Goal: Task Accomplishment & Management: Use online tool/utility

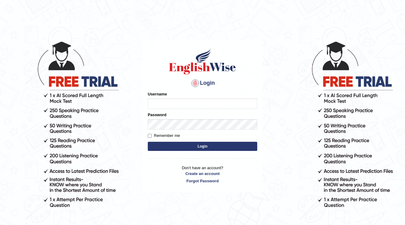
click at [194, 104] on input "Username" at bounding box center [203, 103] width 110 height 10
type input "jay1314"
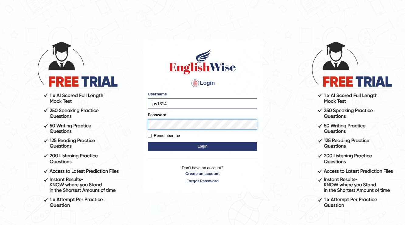
click at [148, 141] on button "Login" at bounding box center [203, 145] width 110 height 9
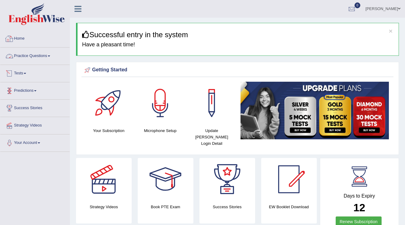
click at [21, 35] on link "Home" at bounding box center [34, 37] width 69 height 15
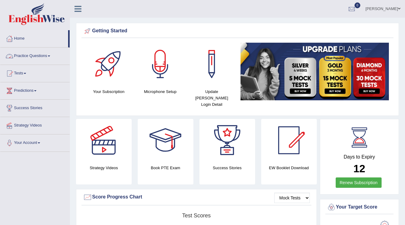
click at [23, 52] on link "Practice Questions" at bounding box center [34, 54] width 69 height 15
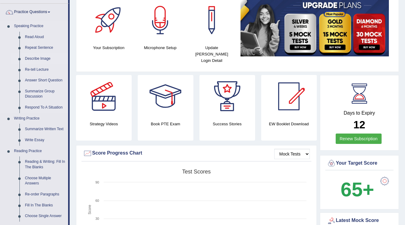
scroll to position [24, 0]
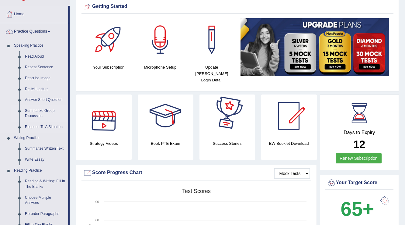
click at [29, 116] on link "Summarize Group Discussion" at bounding box center [45, 113] width 46 height 16
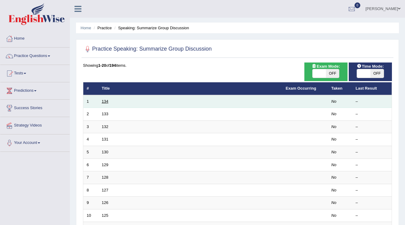
click at [107, 101] on link "134" at bounding box center [105, 101] width 7 height 5
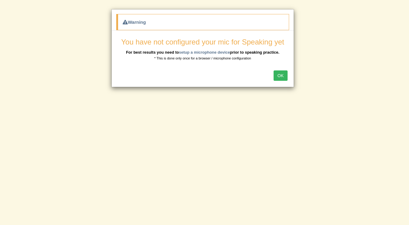
click at [281, 73] on button "OK" at bounding box center [281, 75] width 14 height 10
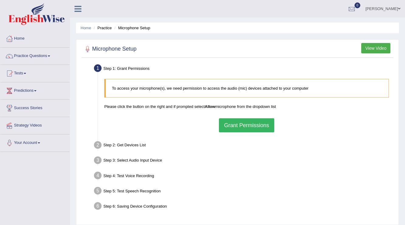
click at [241, 126] on button "Grant Permissions" at bounding box center [246, 125] width 55 height 14
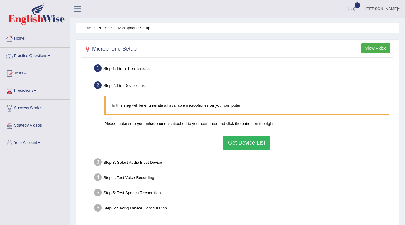
click at [251, 144] on button "Get Device List" at bounding box center [246, 142] width 47 height 14
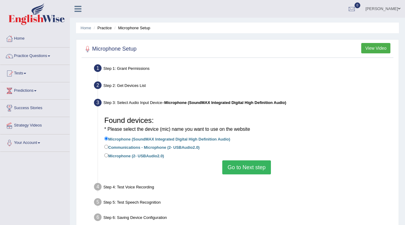
click at [252, 167] on button "Go to Next step" at bounding box center [246, 167] width 48 height 14
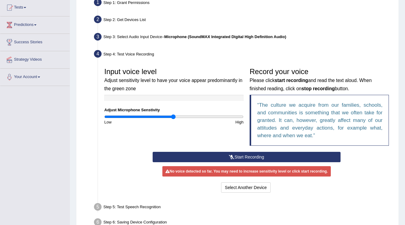
scroll to position [73, 0]
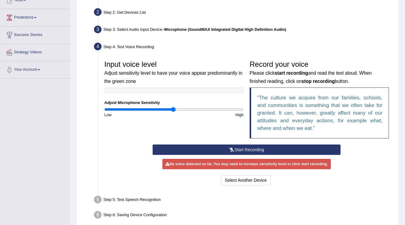
click at [175, 108] on input "range" at bounding box center [173, 109] width 139 height 5
click at [180, 110] on input "range" at bounding box center [173, 109] width 139 height 5
type input "1.28"
click at [192, 111] on input "range" at bounding box center [173, 109] width 139 height 5
click at [218, 152] on button "Start Recording" at bounding box center [247, 149] width 188 height 10
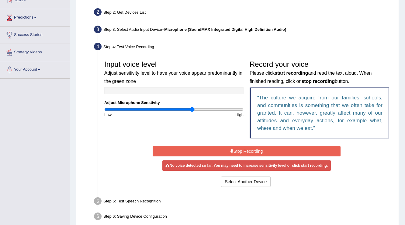
click at [220, 153] on button "Stop Recording" at bounding box center [247, 151] width 188 height 10
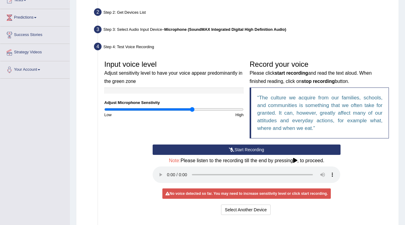
click at [296, 158] on icon at bounding box center [295, 160] width 4 height 5
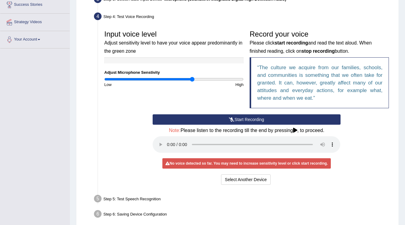
scroll to position [130, 0]
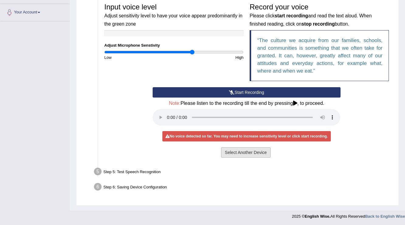
click at [238, 151] on button "Select Another Device" at bounding box center [246, 152] width 50 height 10
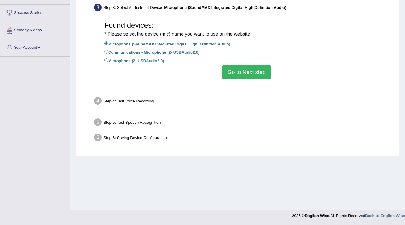
scroll to position [95, 0]
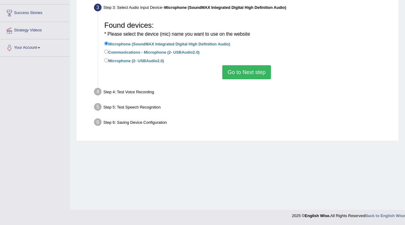
click at [236, 75] on button "Go to Next step" at bounding box center [246, 72] width 48 height 14
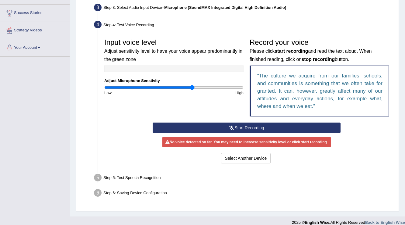
click at [226, 128] on button "Start Recording" at bounding box center [247, 127] width 188 height 10
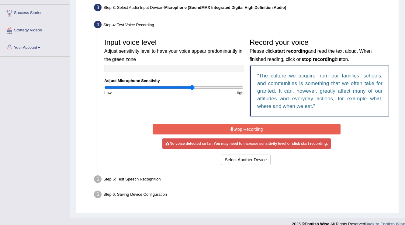
click at [227, 129] on button "Stop Recording" at bounding box center [247, 129] width 188 height 10
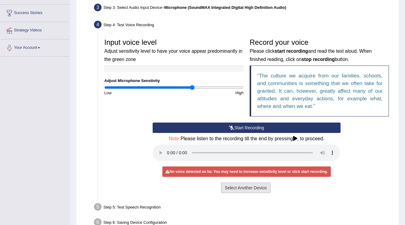
click at [230, 187] on button "Select Another Device" at bounding box center [246, 187] width 50 height 10
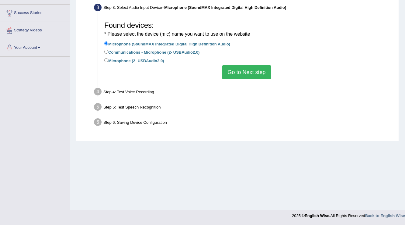
click at [120, 88] on div "Step 4: Test Voice Recording" at bounding box center [243, 92] width 305 height 13
click at [119, 92] on div "Step 4: Test Voice Recording" at bounding box center [243, 92] width 305 height 13
click at [249, 71] on button "Go to Next step" at bounding box center [246, 72] width 48 height 14
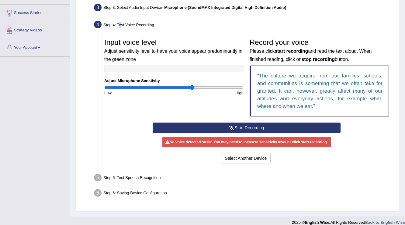
click at [246, 124] on button "Start Recording" at bounding box center [247, 127] width 188 height 10
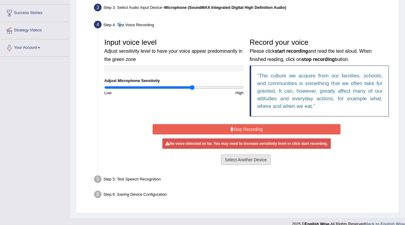
click at [259, 155] on button "Select Another Device" at bounding box center [246, 159] width 50 height 10
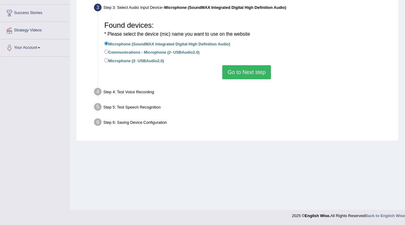
click at [127, 98] on div "Step 4: Test Voice Recording" at bounding box center [243, 92] width 305 height 13
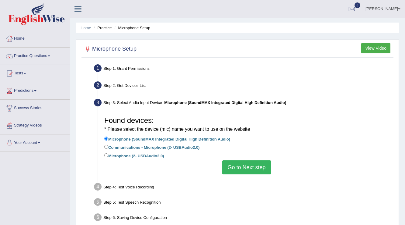
click at [365, 47] on button "View Video" at bounding box center [375, 48] width 29 height 10
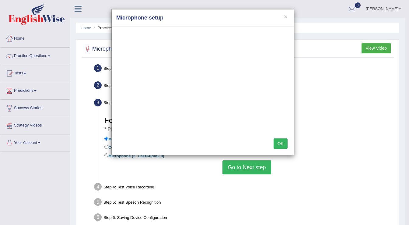
click at [282, 145] on button "OK" at bounding box center [281, 143] width 14 height 10
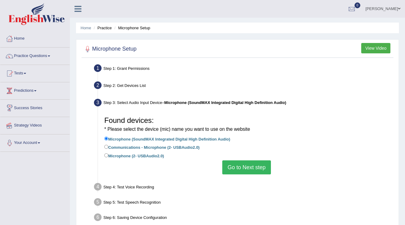
click at [26, 138] on link "Your Account" at bounding box center [34, 141] width 69 height 15
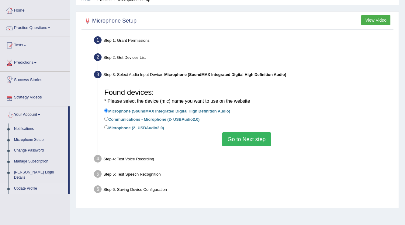
scroll to position [73, 0]
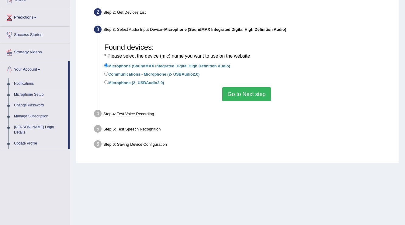
click at [20, 95] on link "Microphone Setup" at bounding box center [39, 94] width 57 height 11
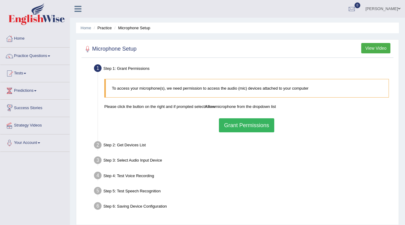
click at [233, 123] on button "Grant Permissions" at bounding box center [246, 125] width 55 height 14
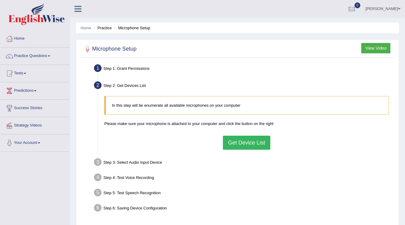
click at [243, 144] on button "Get Device List" at bounding box center [246, 142] width 47 height 14
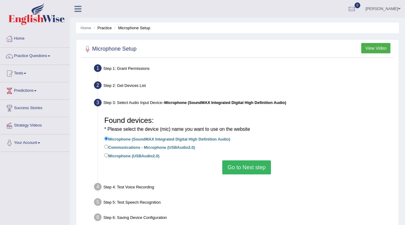
click at [234, 166] on button "Go to Next step" at bounding box center [246, 167] width 48 height 14
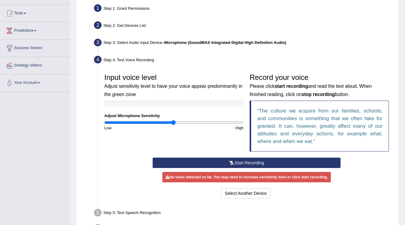
scroll to position [73, 0]
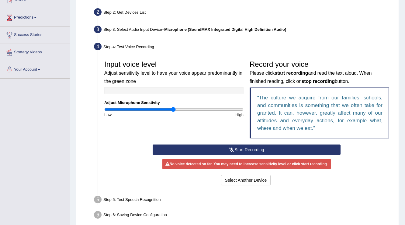
click at [234, 148] on button "Start Recording" at bounding box center [247, 149] width 188 height 10
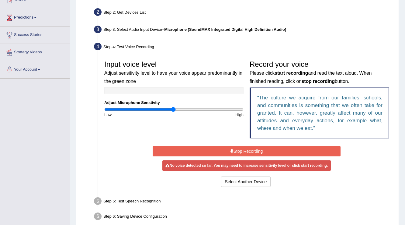
click at [236, 148] on button "Stop Recording" at bounding box center [247, 151] width 188 height 10
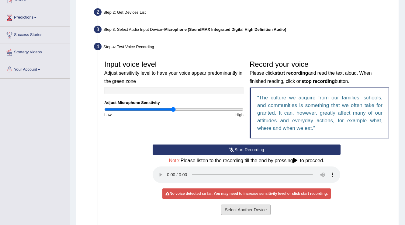
click at [229, 205] on button "Select Another Device" at bounding box center [246, 209] width 50 height 10
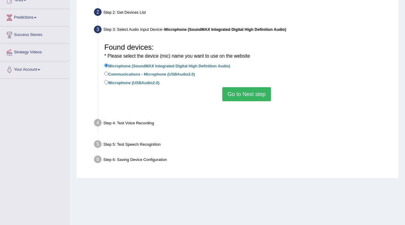
click at [229, 205] on div "Home Practice Microphone Setup You have already completed the setup earlier wit…" at bounding box center [237, 79] width 335 height 304
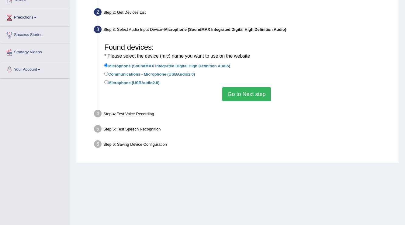
click at [114, 71] on label "Communications - Microphone (USBAudio2.0)" at bounding box center [149, 73] width 91 height 7
click at [108, 71] on input "Communications - Microphone (USBAudio2.0)" at bounding box center [106, 73] width 4 height 4
radio input "true"
click at [251, 97] on button "Go to Next step" at bounding box center [246, 94] width 48 height 14
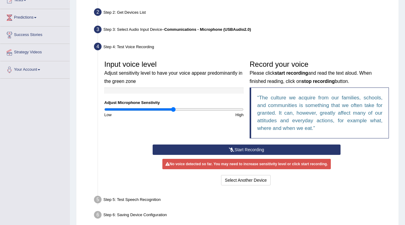
click at [222, 146] on button "Start Recording" at bounding box center [247, 149] width 188 height 10
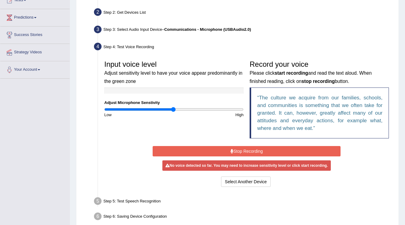
click at [226, 148] on button "Stop Recording" at bounding box center [247, 151] width 188 height 10
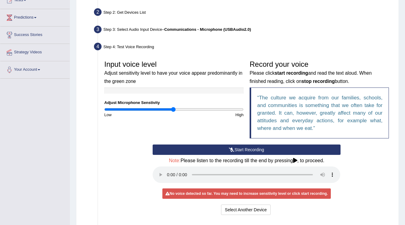
click at [249, 214] on div "Select Another Device Voice is ok. Go to Next step" at bounding box center [247, 210] width 188 height 12
click at [253, 205] on button "Select Another Device" at bounding box center [246, 209] width 50 height 10
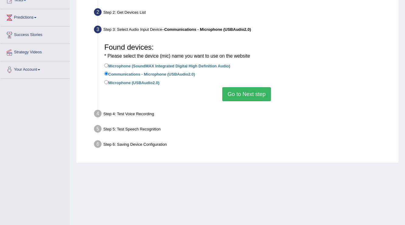
click at [121, 83] on label "Microphone (USBAudio2.0)" at bounding box center [131, 82] width 55 height 7
click at [108, 83] on input "Microphone (USBAudio2.0)" at bounding box center [106, 82] width 4 height 4
radio input "true"
click at [240, 95] on button "Go to Next step" at bounding box center [246, 94] width 48 height 14
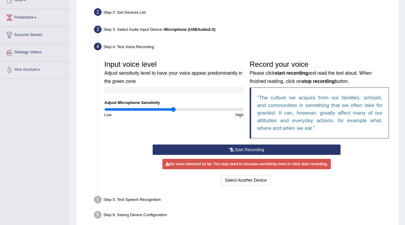
click at [189, 148] on button "Start Recording" at bounding box center [247, 149] width 188 height 10
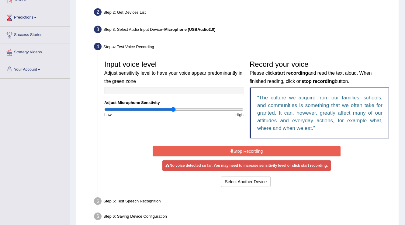
click at [243, 148] on button "Stop Recording" at bounding box center [247, 151] width 188 height 10
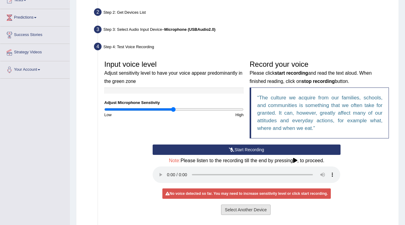
click at [246, 207] on button "Select Another Device" at bounding box center [246, 209] width 50 height 10
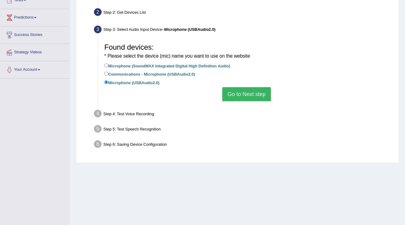
click at [113, 115] on div "Step 4: Test Voice Recording" at bounding box center [243, 114] width 305 height 13
click at [33, 11] on link "Predictions" at bounding box center [34, 16] width 69 height 15
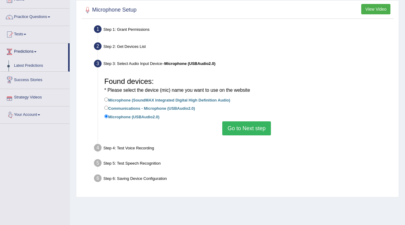
scroll to position [0, 0]
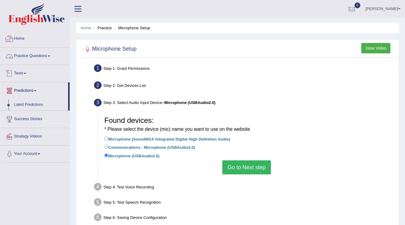
click at [37, 45] on li "Home" at bounding box center [34, 38] width 69 height 17
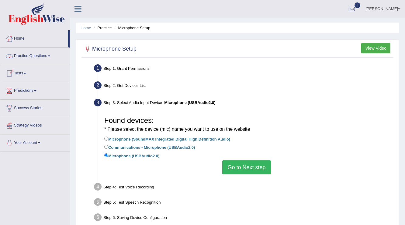
click at [23, 37] on link "Home" at bounding box center [34, 37] width 68 height 15
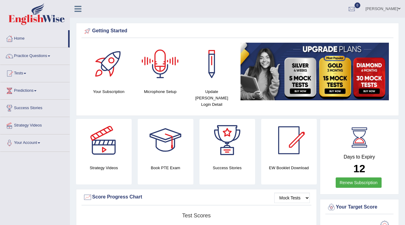
click at [162, 62] on div at bounding box center [160, 64] width 43 height 43
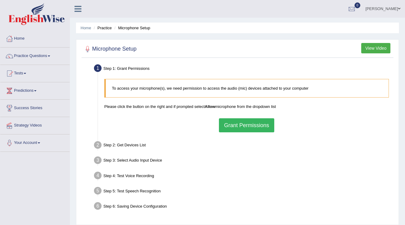
click at [230, 121] on button "Grant Permissions" at bounding box center [246, 125] width 55 height 14
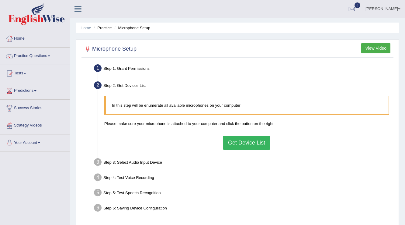
click at [248, 138] on button "Get Device List" at bounding box center [246, 142] width 47 height 14
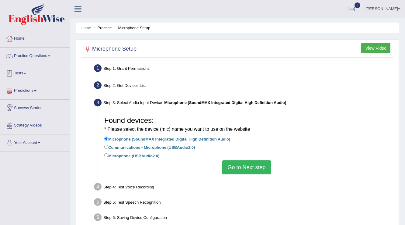
click at [21, 58] on link "Practice Questions" at bounding box center [34, 54] width 69 height 15
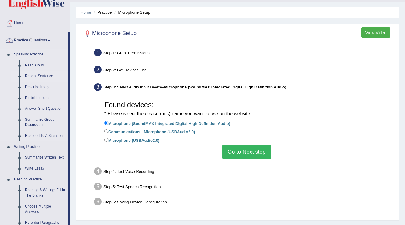
scroll to position [24, 0]
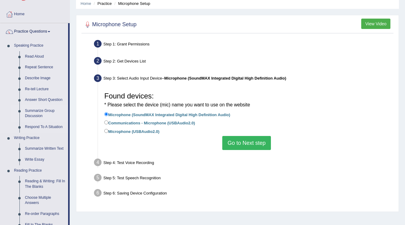
click at [43, 111] on link "Summarize Group Discussion" at bounding box center [45, 113] width 46 height 16
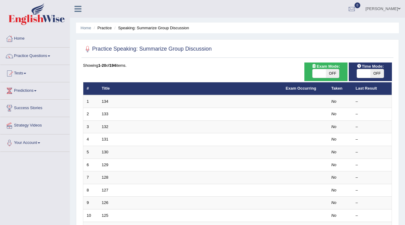
click at [327, 71] on span "OFF" at bounding box center [332, 73] width 13 height 9
checkbox input "true"
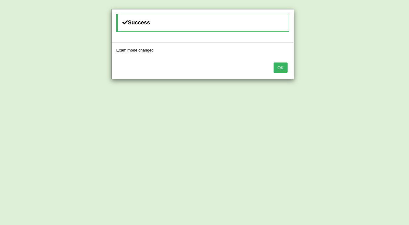
click at [277, 63] on button "OK" at bounding box center [281, 67] width 14 height 10
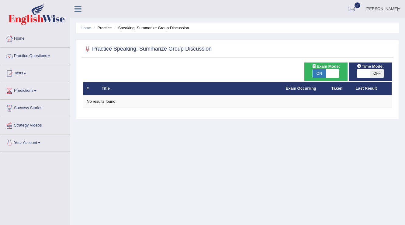
click at [381, 75] on span "OFF" at bounding box center [377, 73] width 13 height 9
checkbox input "true"
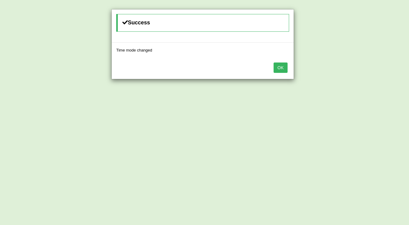
click at [285, 66] on button "OK" at bounding box center [281, 67] width 14 height 10
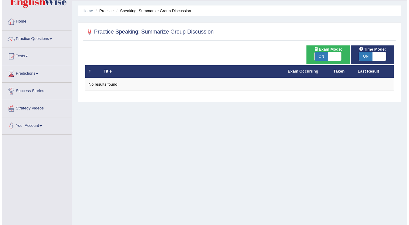
scroll to position [49, 0]
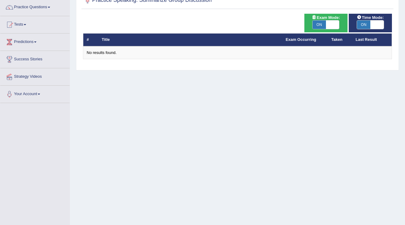
click at [331, 24] on span at bounding box center [332, 24] width 13 height 9
checkbox input "false"
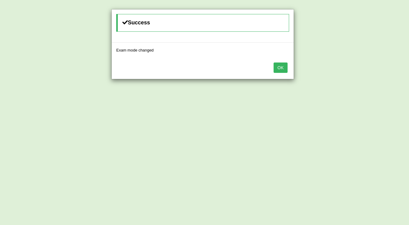
click at [286, 67] on button "OK" at bounding box center [281, 67] width 14 height 10
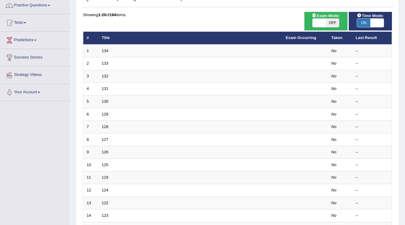
click at [103, 49] on link "134" at bounding box center [105, 50] width 7 height 5
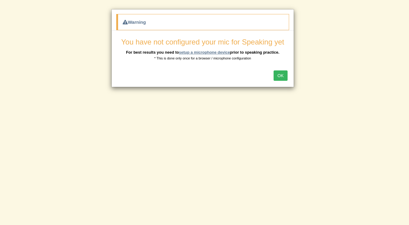
click at [201, 50] on link "setup a microphone device" at bounding box center [204, 52] width 51 height 5
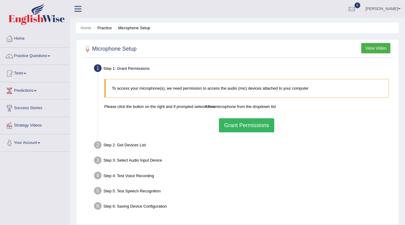
click at [247, 126] on button "Grant Permissions" at bounding box center [246, 125] width 55 height 14
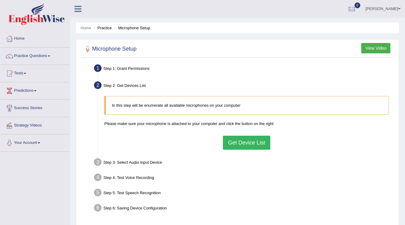
click at [247, 145] on button "Get Device List" at bounding box center [246, 142] width 47 height 14
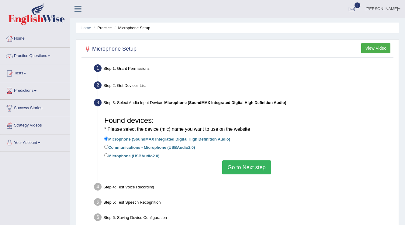
click at [241, 163] on button "Go to Next step" at bounding box center [246, 167] width 48 height 14
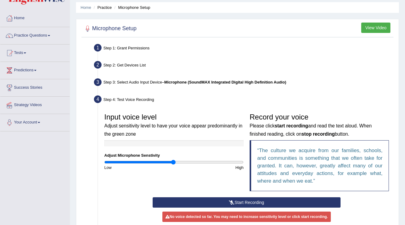
scroll to position [49, 0]
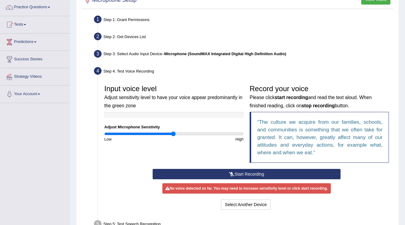
click at [215, 171] on button "Start Recording" at bounding box center [247, 174] width 188 height 10
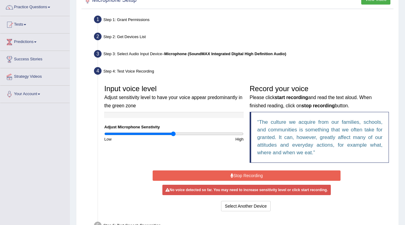
click at [232, 172] on button "Stop Recording" at bounding box center [247, 175] width 188 height 10
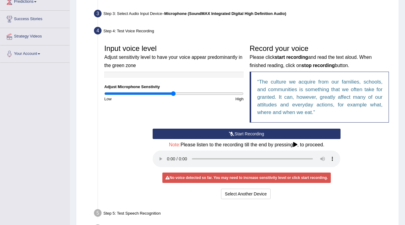
scroll to position [97, 0]
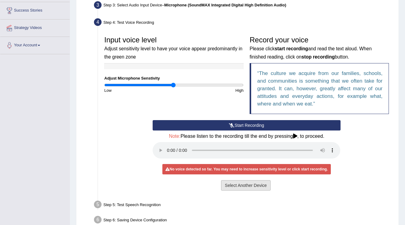
click at [232, 181] on button "Select Another Device" at bounding box center [246, 185] width 50 height 10
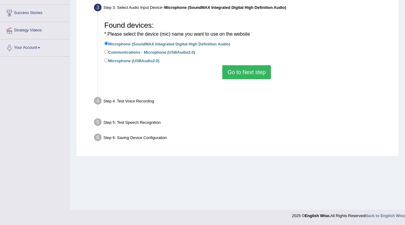
scroll to position [95, 0]
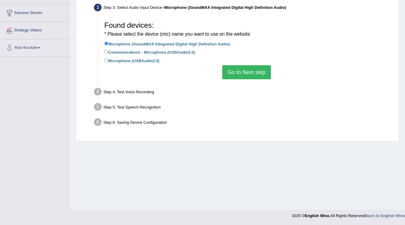
click at [125, 48] on li "Microphone (SoundMAX Integrated Digital High Definition Audio)" at bounding box center [246, 44] width 285 height 8
drag, startPoint x: 125, startPoint y: 52, endPoint x: 128, endPoint y: 58, distance: 7.2
click at [125, 52] on label "Communications - Microphone (USBAudio2.0)" at bounding box center [149, 51] width 91 height 7
click at [108, 52] on input "Communications - Microphone (USBAudio2.0)" at bounding box center [106, 52] width 4 height 4
radio input "true"
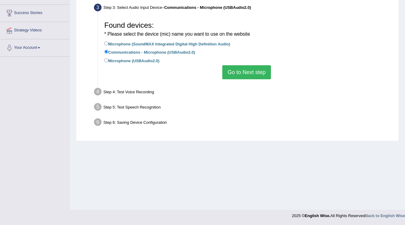
click at [249, 72] on button "Go to Next step" at bounding box center [246, 72] width 48 height 14
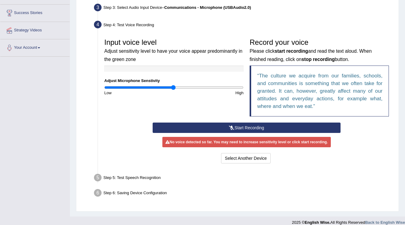
click at [236, 127] on button "Start Recording" at bounding box center [247, 127] width 188 height 10
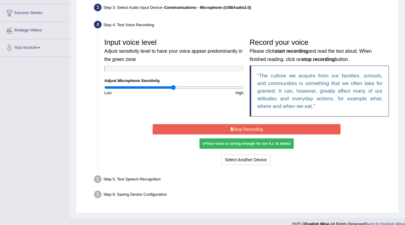
click at [224, 133] on button "Stop Recording" at bounding box center [247, 129] width 188 height 10
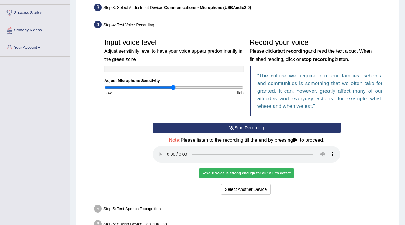
click at [224, 132] on button "Start Recording" at bounding box center [247, 127] width 188 height 10
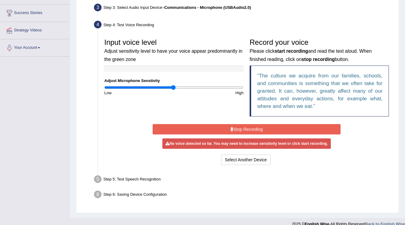
click at [216, 129] on button "Stop Recording" at bounding box center [247, 129] width 188 height 10
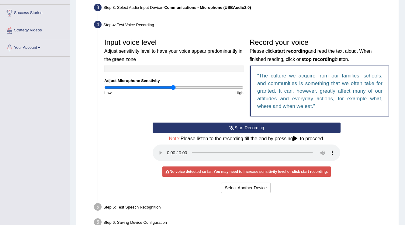
click at [195, 128] on button "Start Recording" at bounding box center [247, 127] width 188 height 10
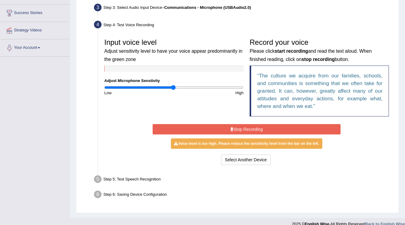
click at [191, 127] on button "Stop Recording" at bounding box center [247, 129] width 188 height 10
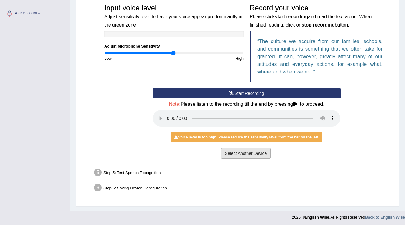
scroll to position [130, 0]
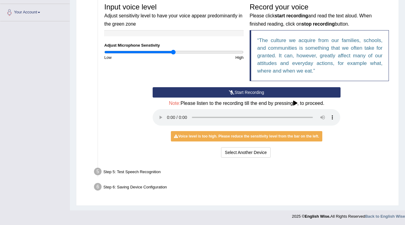
click at [134, 170] on div "Step 5: Test Speech Recognition" at bounding box center [243, 172] width 305 height 13
click at [365, 133] on div "Start Recording Stop Recording Note: Please listen to the recording till the en…" at bounding box center [246, 123] width 291 height 72
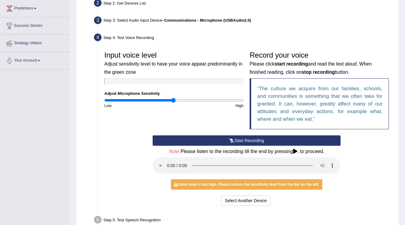
scroll to position [82, 0]
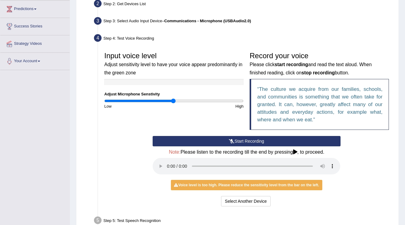
click at [118, 122] on div "Input voice level Adjust sensitivity level to have your voice appear predominan…" at bounding box center [246, 92] width 291 height 87
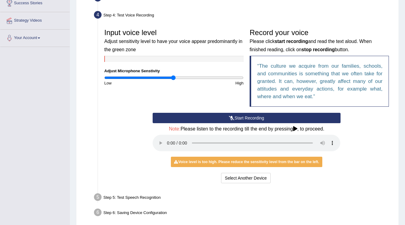
scroll to position [130, 0]
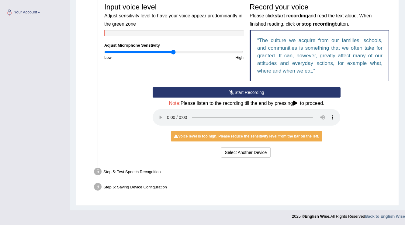
drag, startPoint x: 114, startPoint y: 168, endPoint x: 117, endPoint y: 171, distance: 3.9
click at [114, 169] on div "Step 5: Test Speech Recognition" at bounding box center [243, 172] width 305 height 13
click at [120, 172] on div "Step 5: Test Speech Recognition" at bounding box center [243, 172] width 305 height 13
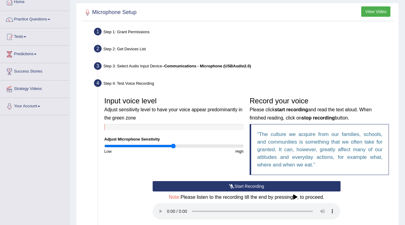
scroll to position [82, 0]
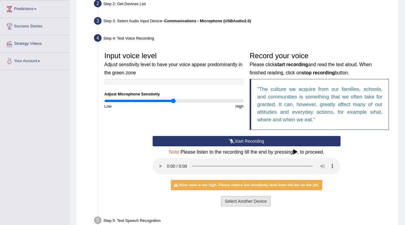
click at [236, 197] on button "Select Another Device" at bounding box center [246, 201] width 50 height 10
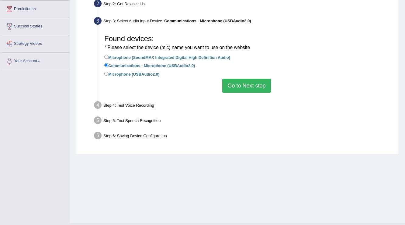
click at [120, 72] on label "Microphone (USBAudio2.0)" at bounding box center [131, 73] width 55 height 7
click at [108, 72] on input "Microphone (USBAudio2.0)" at bounding box center [106, 73] width 4 height 4
radio input "true"
click at [258, 84] on button "Go to Next step" at bounding box center [246, 85] width 48 height 14
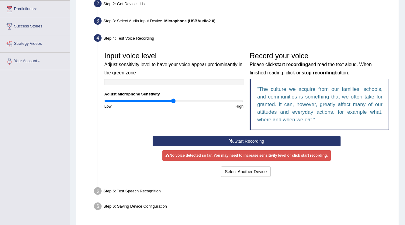
click at [236, 136] on button "Start Recording" at bounding box center [247, 141] width 188 height 10
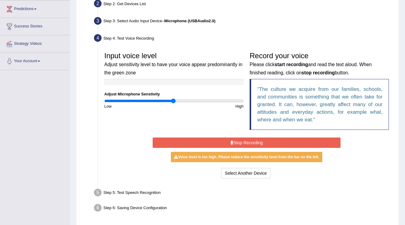
click at [234, 142] on button "Stop Recording" at bounding box center [247, 142] width 188 height 10
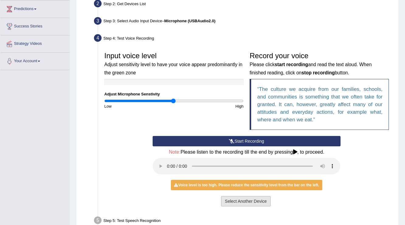
click at [249, 200] on button "Select Another Device" at bounding box center [246, 201] width 50 height 10
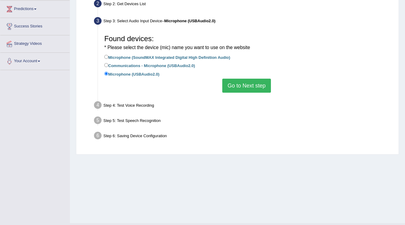
click at [119, 57] on label "Microphone (SoundMAX Integrated Digital High Definition Audio)" at bounding box center [167, 57] width 126 height 7
click at [108, 57] on input "Microphone (SoundMAX Integrated Digital High Definition Audio)" at bounding box center [106, 57] width 4 height 4
radio input "true"
click at [242, 88] on button "Go to Next step" at bounding box center [246, 85] width 48 height 14
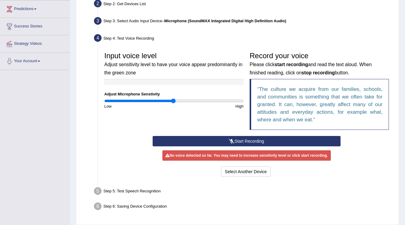
click at [239, 128] on div "Input voice level Adjust sensitivity level to have your voice appear predominan…" at bounding box center [246, 92] width 291 height 87
click at [243, 141] on button "Start Recording" at bounding box center [247, 141] width 188 height 10
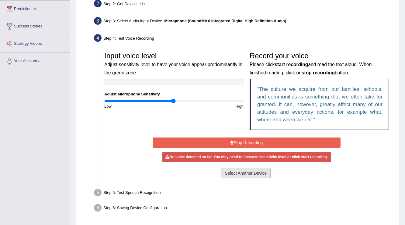
click at [242, 172] on button "Select Another Device" at bounding box center [246, 173] width 50 height 10
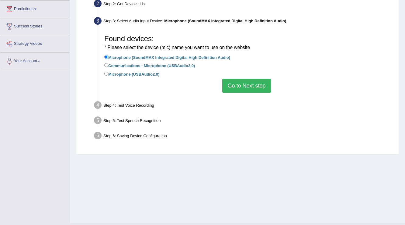
click at [129, 65] on label "Communications - Microphone (USBAudio2.0)" at bounding box center [149, 65] width 91 height 7
click at [108, 65] on input "Communications - Microphone (USBAudio2.0)" at bounding box center [106, 65] width 4 height 4
radio input "true"
click at [242, 85] on button "Go to Next step" at bounding box center [246, 85] width 48 height 14
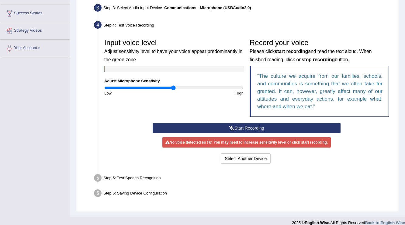
scroll to position [101, 0]
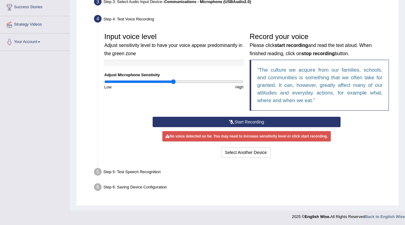
drag, startPoint x: 138, startPoint y: 177, endPoint x: 138, endPoint y: 173, distance: 4.0
click at [138, 177] on div "Step 5: Test Speech Recognition" at bounding box center [243, 172] width 305 height 13
drag, startPoint x: 138, startPoint y: 172, endPoint x: 167, endPoint y: 149, distance: 36.5
click at [140, 170] on div "Step 5: Test Speech Recognition" at bounding box center [243, 172] width 305 height 13
click at [185, 134] on div "No voice detected so far. You may need to increase sensitivity level or click s…" at bounding box center [246, 136] width 169 height 10
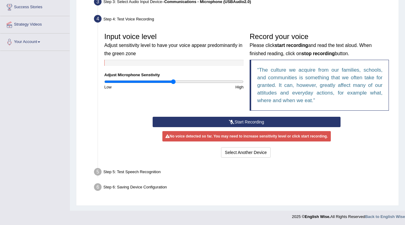
click at [186, 132] on div "No voice detected so far. You may need to increase sensitivity level or click s…" at bounding box center [246, 136] width 169 height 10
click at [225, 124] on button "Start Recording" at bounding box center [247, 122] width 188 height 10
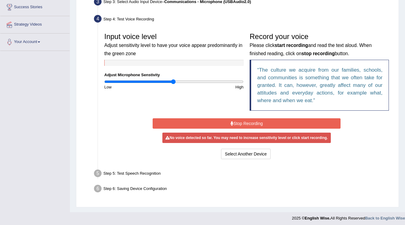
click at [225, 122] on button "Stop Recording" at bounding box center [247, 123] width 188 height 10
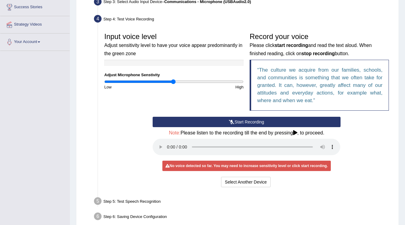
click at [225, 122] on button "Start Recording" at bounding box center [247, 122] width 188 height 10
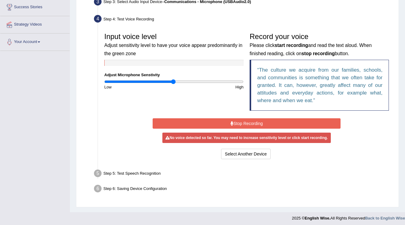
click at [225, 122] on button "Stop Recording" at bounding box center [247, 123] width 188 height 10
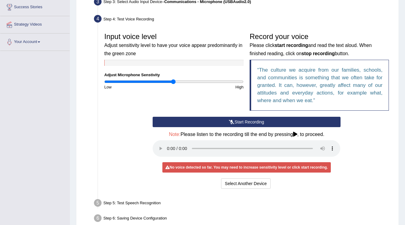
click at [225, 122] on button "Start Recording" at bounding box center [247, 122] width 188 height 10
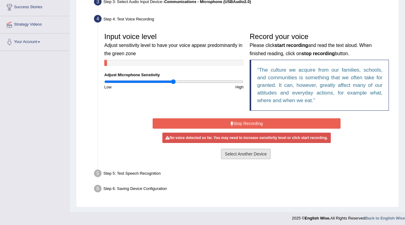
click at [242, 153] on button "Select Another Device" at bounding box center [246, 153] width 50 height 10
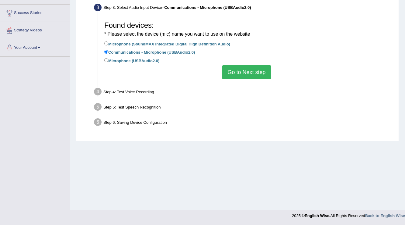
click at [224, 71] on button "Go to Next step" at bounding box center [246, 72] width 48 height 14
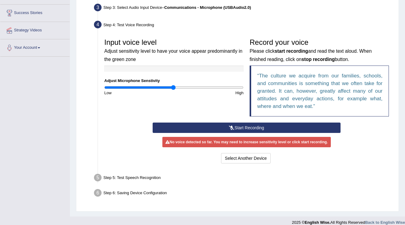
scroll to position [101, 0]
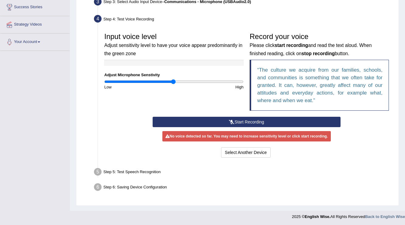
click at [130, 177] on div "Step 5: Test Speech Recognition" at bounding box center [243, 172] width 305 height 13
click at [131, 173] on div "Step 5: Test Speech Recognition" at bounding box center [243, 172] width 305 height 13
drag, startPoint x: 131, startPoint y: 171, endPoint x: 132, endPoint y: 166, distance: 5.2
click at [132, 171] on div "Step 5: Test Speech Recognition" at bounding box center [243, 172] width 305 height 13
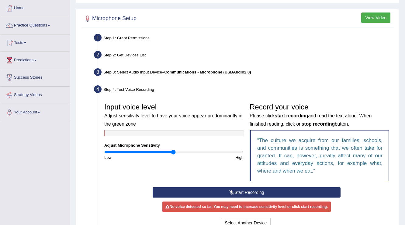
scroll to position [28, 0]
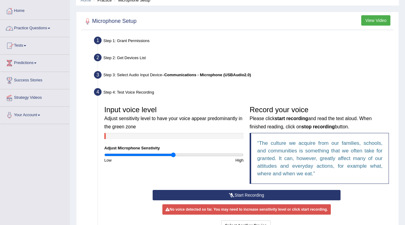
click at [41, 31] on link "Practice Questions" at bounding box center [34, 27] width 69 height 15
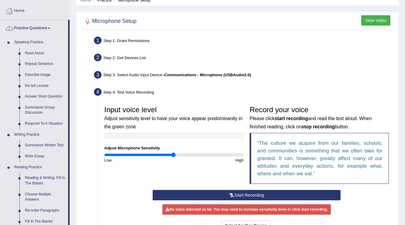
click at [44, 85] on link "Re-tell Lecture" at bounding box center [45, 85] width 46 height 11
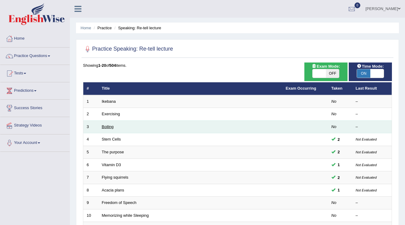
click at [106, 125] on link "Boiling" at bounding box center [108, 126] width 12 height 5
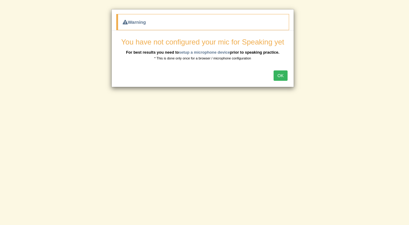
click at [284, 77] on button "OK" at bounding box center [281, 75] width 14 height 10
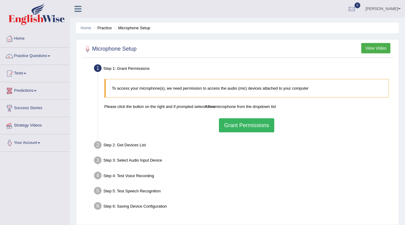
click at [33, 144] on link "Your Account" at bounding box center [34, 141] width 69 height 15
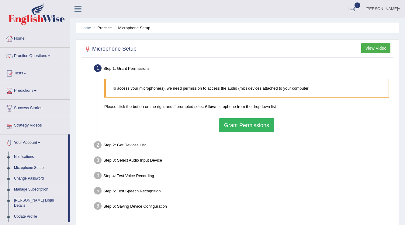
scroll to position [49, 0]
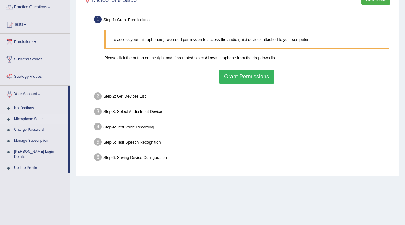
click at [34, 117] on link "Microphone Setup" at bounding box center [39, 118] width 57 height 11
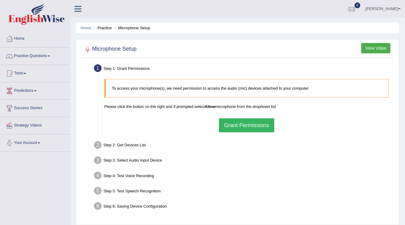
click at [238, 121] on button "Grant Permissions" at bounding box center [246, 125] width 55 height 14
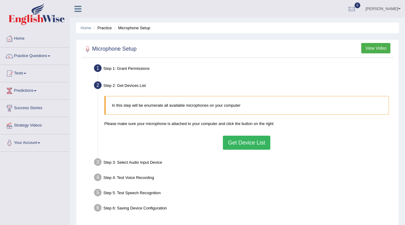
click at [244, 142] on button "Get Device List" at bounding box center [246, 142] width 47 height 14
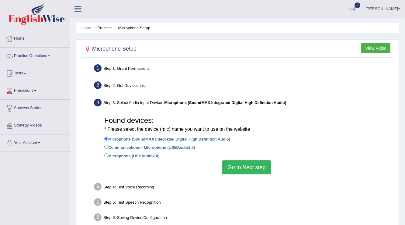
click at [246, 166] on button "Go to Next step" at bounding box center [246, 167] width 48 height 14
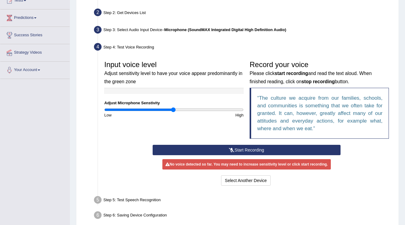
scroll to position [73, 0]
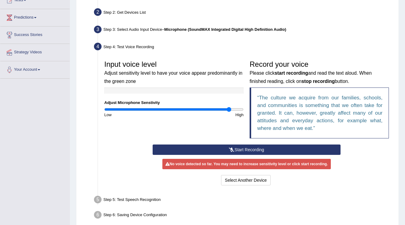
drag, startPoint x: 172, startPoint y: 108, endPoint x: 229, endPoint y: 114, distance: 57.2
type input "1.82"
click at [229, 112] on input "range" at bounding box center [173, 109] width 139 height 5
click at [230, 148] on icon at bounding box center [231, 149] width 5 height 4
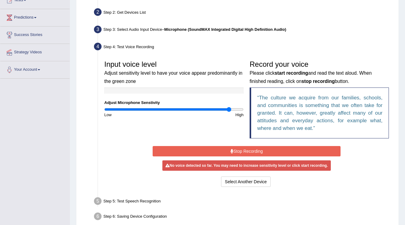
click at [197, 149] on button "Stop Recording" at bounding box center [247, 151] width 188 height 10
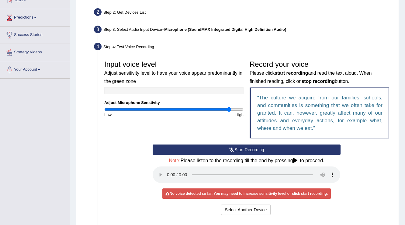
click at [235, 203] on div "Start Recording Stop Recording Note: Please listen to the recording till the en…" at bounding box center [247, 180] width 194 height 72
click at [235, 205] on button "Select Another Device" at bounding box center [246, 209] width 50 height 10
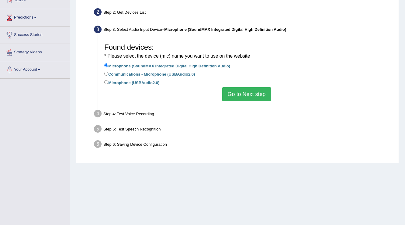
click at [133, 77] on label "Communications - Microphone (USBAudio2.0)" at bounding box center [149, 73] width 91 height 7
click at [108, 75] on input "Communications - Microphone (USBAudio2.0)" at bounding box center [106, 73] width 4 height 4
radio input "true"
drag, startPoint x: 295, startPoint y: 110, endPoint x: 291, endPoint y: 110, distance: 3.4
click at [292, 110] on div "Step 4: Test Voice Recording" at bounding box center [243, 114] width 305 height 13
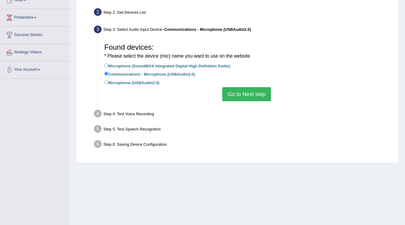
click at [217, 86] on li "Microphone (USBAudio2.0)" at bounding box center [246, 83] width 285 height 8
click at [247, 98] on button "Go to Next step" at bounding box center [246, 94] width 48 height 14
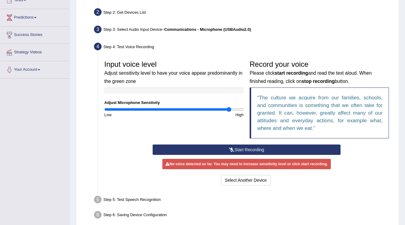
click at [204, 151] on button "Start Recording" at bounding box center [247, 149] width 188 height 10
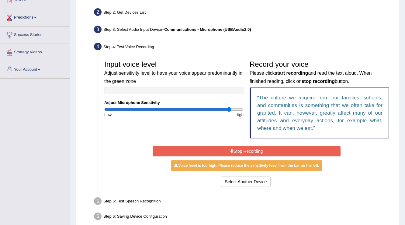
click at [236, 155] on button "Stop Recording" at bounding box center [247, 151] width 188 height 10
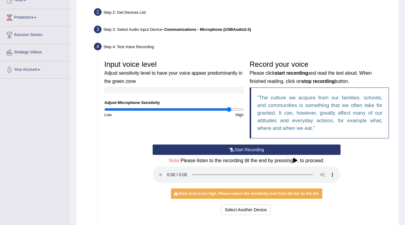
click at [194, 192] on div "Voice level is too high. Please reduce the sensitivity level from the bar on th…" at bounding box center [246, 193] width 151 height 10
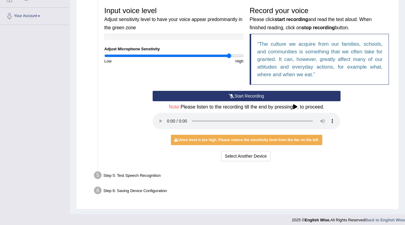
scroll to position [130, 0]
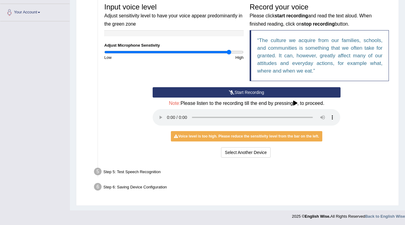
click at [144, 169] on div "Step 5: Test Speech Recognition" at bounding box center [243, 172] width 305 height 13
click at [133, 186] on div "Step 6: Saving Device Configuration" at bounding box center [243, 187] width 305 height 13
click at [134, 186] on div "Step 6: Saving Device Configuration" at bounding box center [243, 187] width 305 height 13
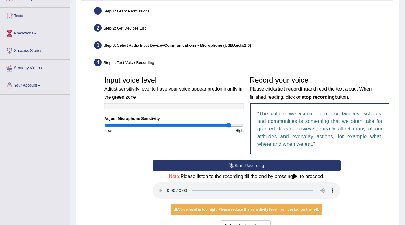
scroll to position [9, 0]
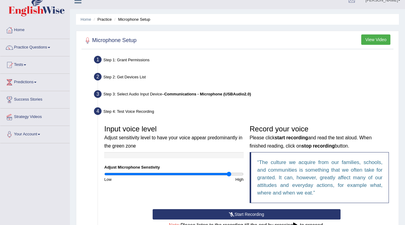
drag, startPoint x: 98, startPoint y: 16, endPoint x: 101, endPoint y: 18, distance: 3.9
click at [99, 17] on ul "Home Practice Microphone Setup" at bounding box center [237, 19] width 323 height 11
click at [101, 20] on li "Practice" at bounding box center [101, 19] width 19 height 6
click at [129, 19] on li "Microphone Setup" at bounding box center [131, 19] width 37 height 6
click at [125, 44] on h2 "Microphone Setup" at bounding box center [110, 40] width 54 height 9
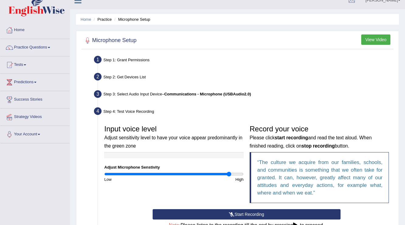
click at [127, 63] on div "Step 1: Grant Permissions" at bounding box center [243, 60] width 305 height 13
click at [374, 34] on button "View Video" at bounding box center [375, 39] width 29 height 10
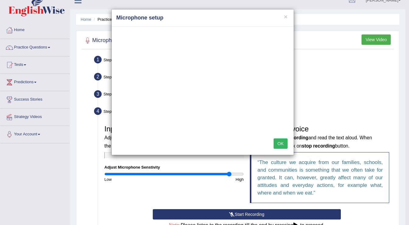
click at [275, 141] on button "OK" at bounding box center [281, 143] width 14 height 10
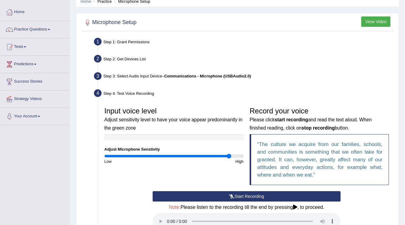
scroll to position [57, 0]
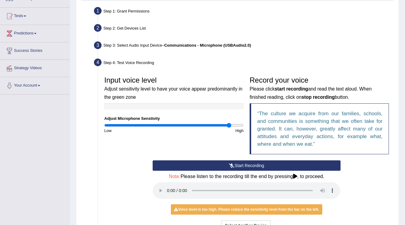
click at [229, 159] on div "Input voice level Adjust sensitivity level to have your voice appear predominan…" at bounding box center [246, 116] width 291 height 87
click at [230, 163] on icon at bounding box center [231, 165] width 5 height 4
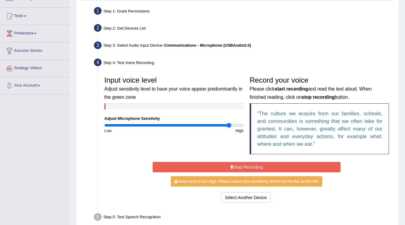
click at [291, 165] on button "Stop Recording" at bounding box center [247, 167] width 188 height 10
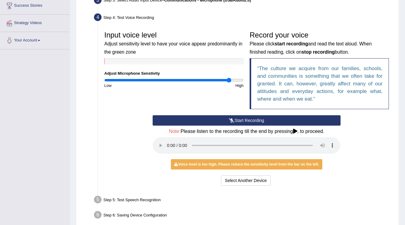
scroll to position [130, 0]
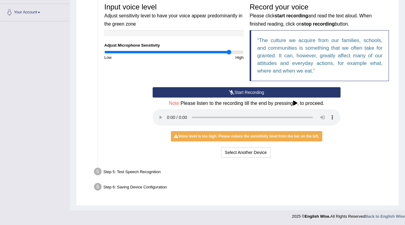
click at [250, 138] on div "Voice level is too high. Please reduce the sensitivity level from the bar on th…" at bounding box center [246, 136] width 151 height 10
click at [240, 146] on div "Start Recording Stop Recording Note: Please listen to the recording till the en…" at bounding box center [247, 123] width 194 height 72
click at [240, 151] on button "Select Another Device" at bounding box center [246, 152] width 50 height 10
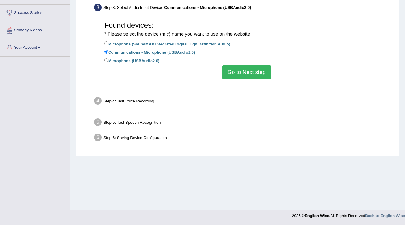
scroll to position [95, 0]
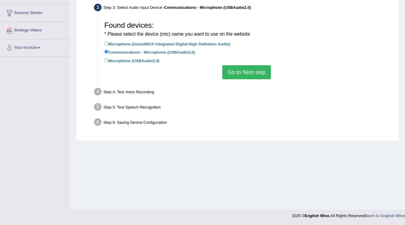
click at [122, 44] on label "Microphone (SoundMAX Integrated Digital High Definition Audio)" at bounding box center [167, 43] width 126 height 7
click at [108, 44] on input "Microphone (SoundMAX Integrated Digital High Definition Audio)" at bounding box center [106, 43] width 4 height 4
radio input "true"
click at [239, 75] on button "Go to Next step" at bounding box center [246, 72] width 48 height 14
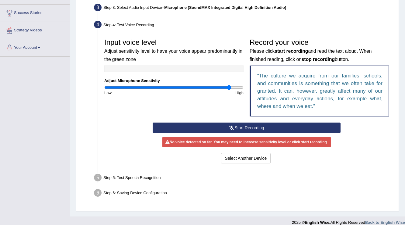
click at [244, 125] on button "Start Recording" at bounding box center [247, 127] width 188 height 10
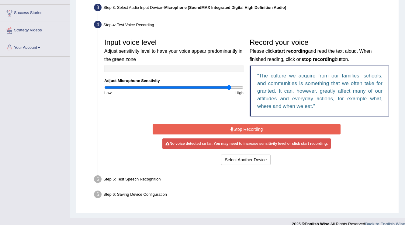
click at [258, 131] on button "Stop Recording" at bounding box center [247, 129] width 188 height 10
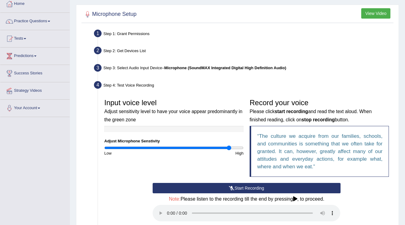
scroll to position [33, 0]
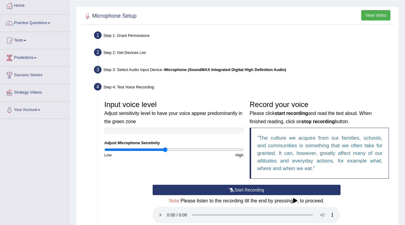
type input "0.88"
click at [165, 150] on input "range" at bounding box center [173, 149] width 139 height 5
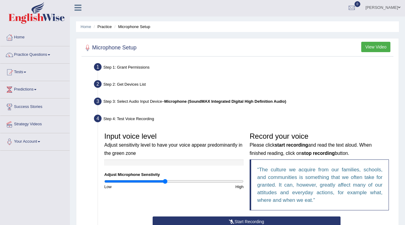
scroll to position [0, 0]
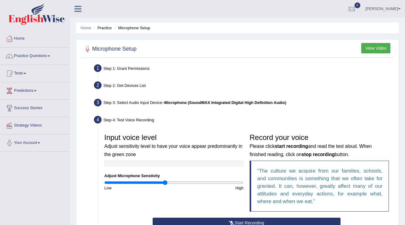
click at [395, 10] on link "jay" at bounding box center [383, 8] width 44 height 16
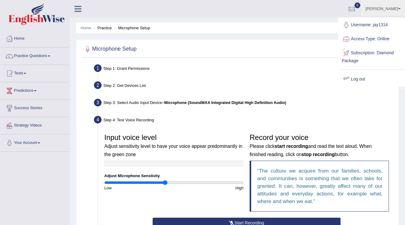
click at [360, 78] on link "Log out" at bounding box center [372, 79] width 66 height 14
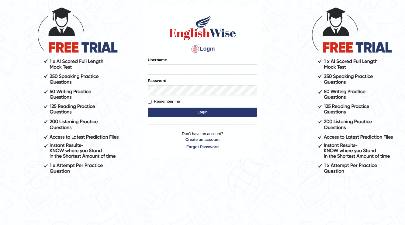
scroll to position [53, 0]
